Goal: Navigation & Orientation: Find specific page/section

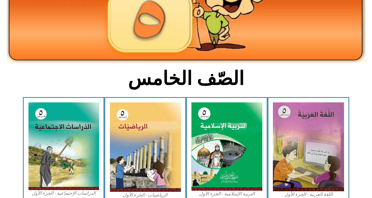
scroll to position [118, 0]
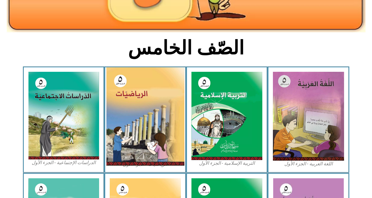
click at [143, 131] on img at bounding box center [145, 116] width 78 height 98
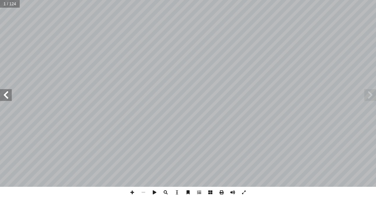
click at [4, 94] on span at bounding box center [6, 95] width 12 height 12
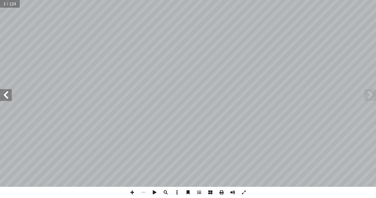
click at [4, 94] on span at bounding box center [6, 95] width 12 height 12
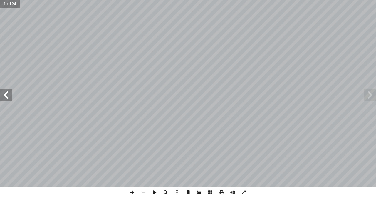
click at [4, 94] on span at bounding box center [6, 95] width 12 height 12
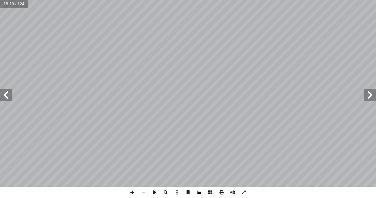
click at [4, 94] on span at bounding box center [6, 95] width 12 height 12
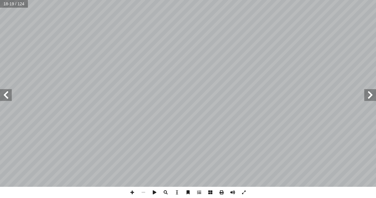
click at [4, 94] on span at bounding box center [6, 95] width 12 height 12
click at [133, 190] on span at bounding box center [132, 192] width 11 height 11
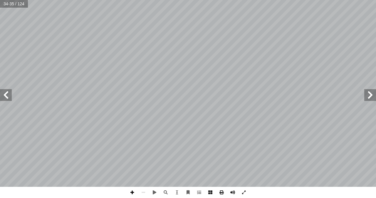
click at [133, 192] on span at bounding box center [132, 192] width 11 height 11
click at [7, 97] on span at bounding box center [6, 95] width 12 height 12
